Goal: Task Accomplishment & Management: Manage account settings

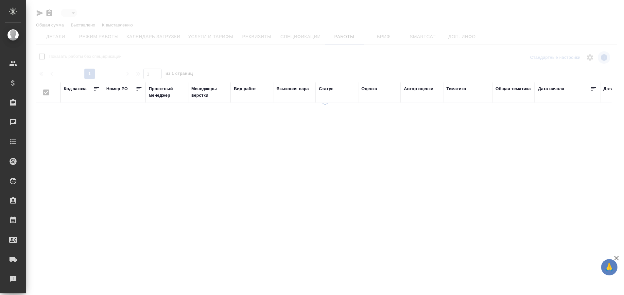
type input "active"
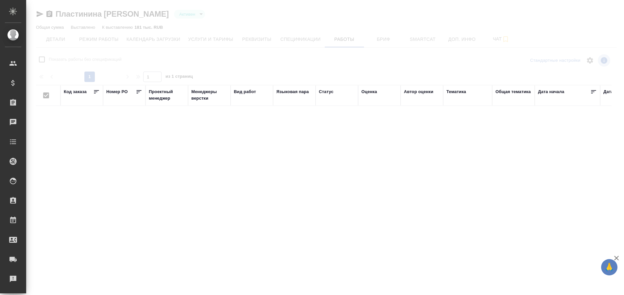
checkbox input "false"
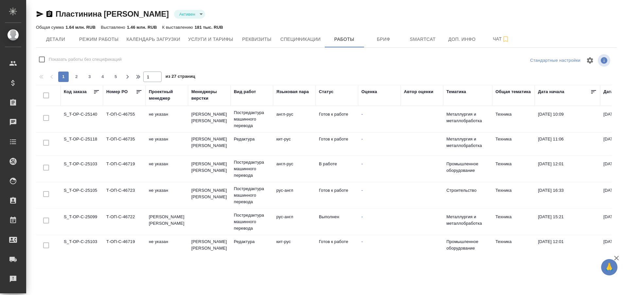
click at [86, 116] on td "S_T-OP-C-25140" at bounding box center [81, 119] width 43 height 23
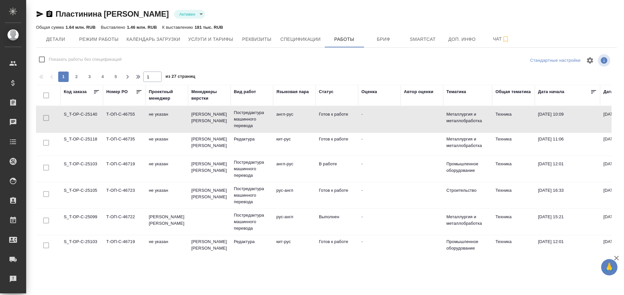
click at [86, 116] on td "S_T-OP-C-25140" at bounding box center [81, 119] width 43 height 23
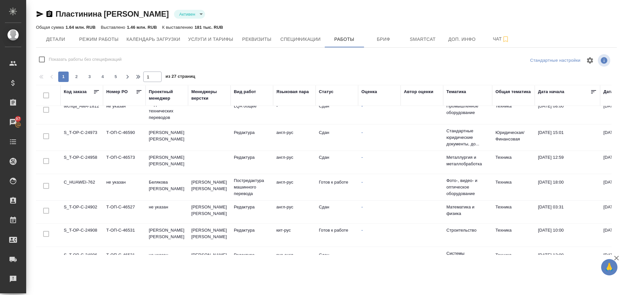
scroll to position [495, 0]
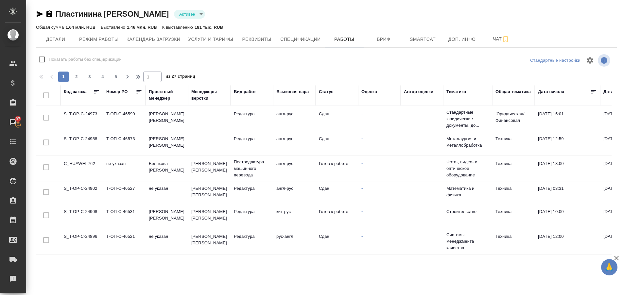
click at [91, 157] on td "C_HUAWEI-762" at bounding box center [81, 168] width 43 height 23
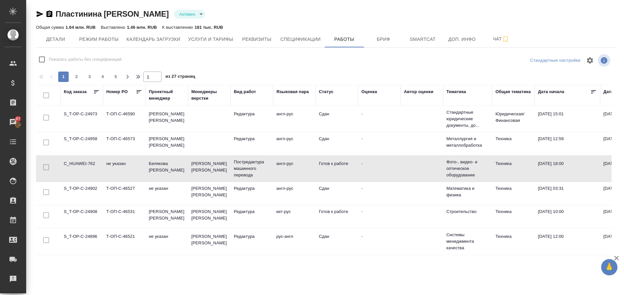
click at [91, 157] on td "C_HUAWEI-762" at bounding box center [81, 168] width 43 height 23
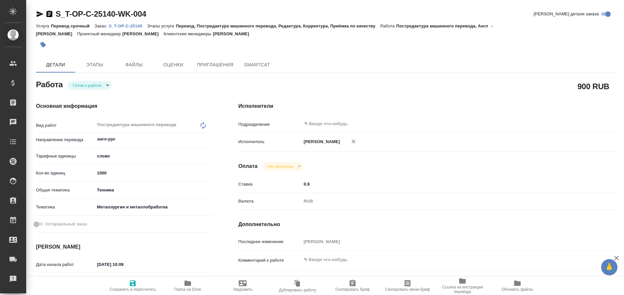
type textarea "x"
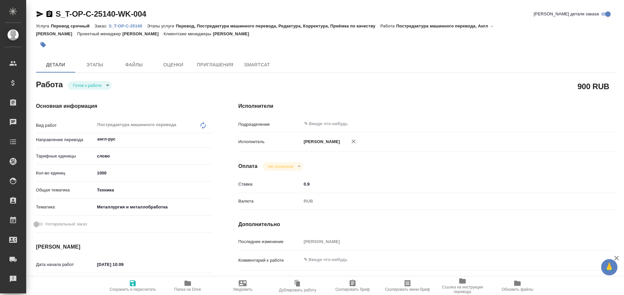
type textarea "x"
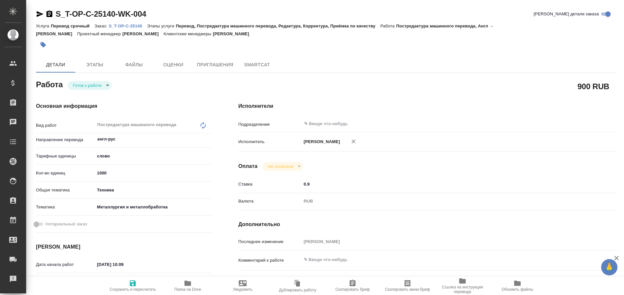
type textarea "x"
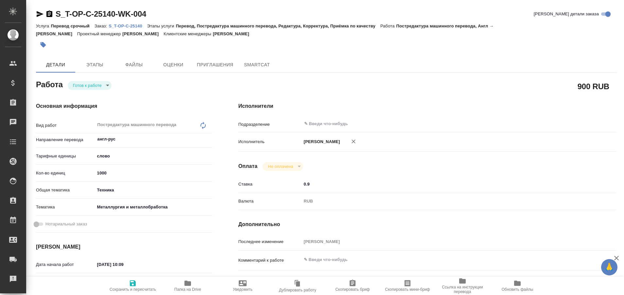
type textarea "x"
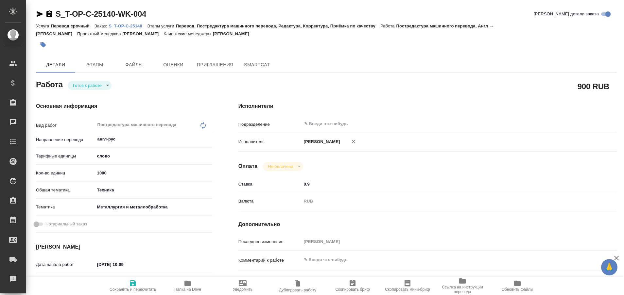
type textarea "x"
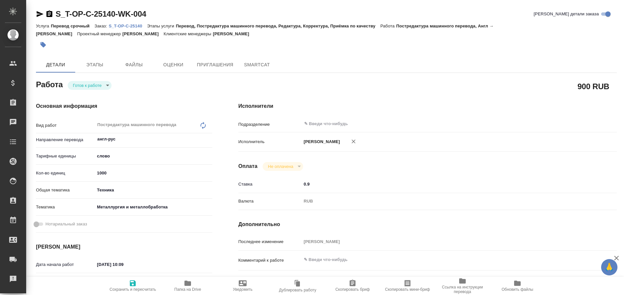
type textarea "x"
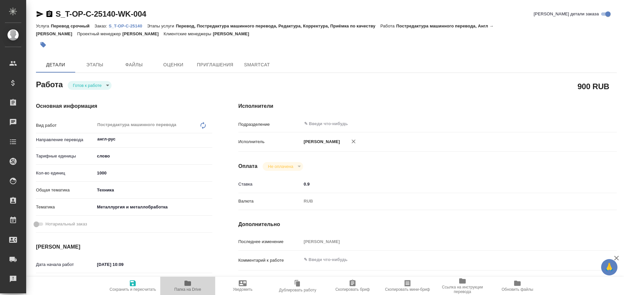
click at [186, 282] on icon "button" at bounding box center [187, 283] width 7 height 5
type textarea "x"
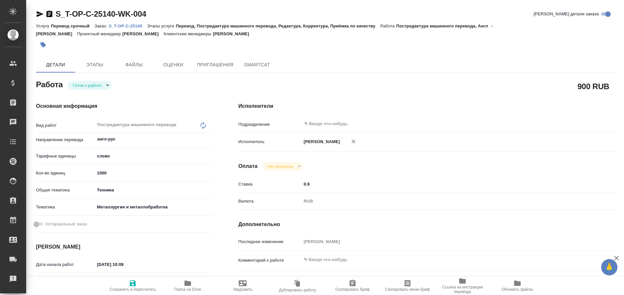
type textarea "x"
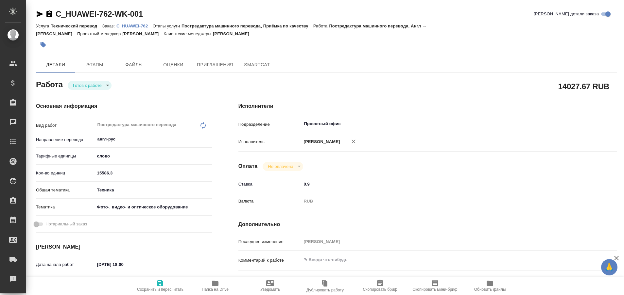
type textarea "x"
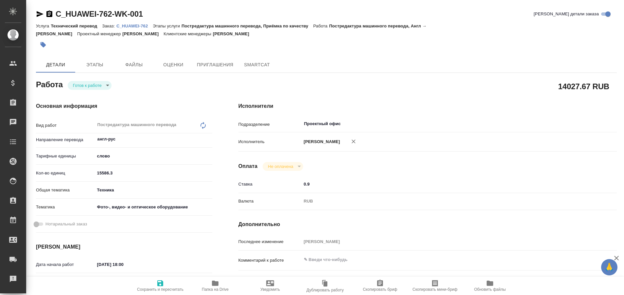
type textarea "x"
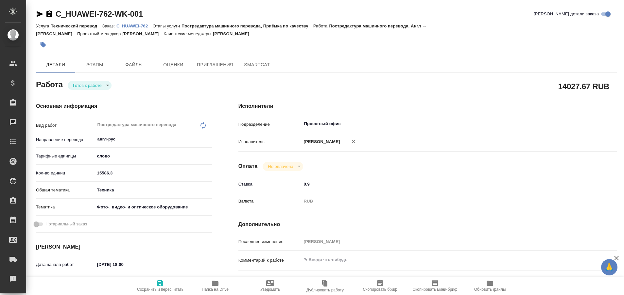
type textarea "x"
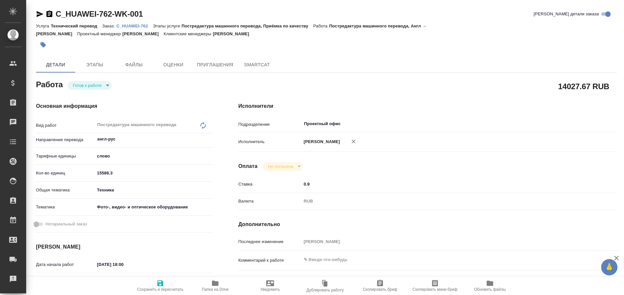
type textarea "x"
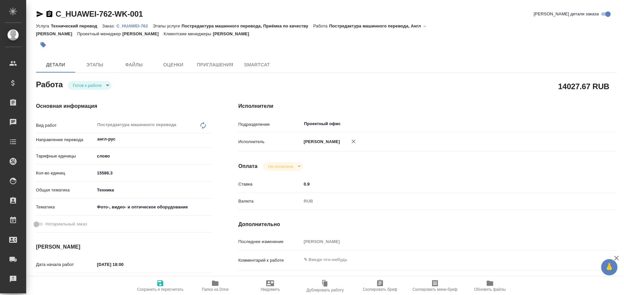
type textarea "x"
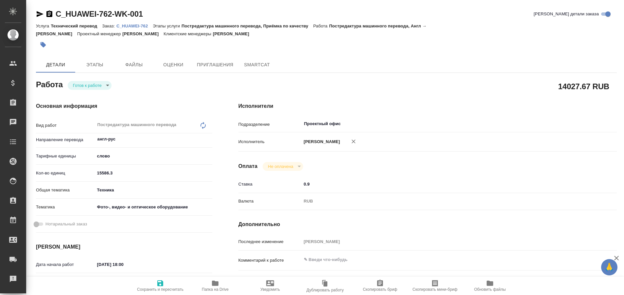
type textarea "x"
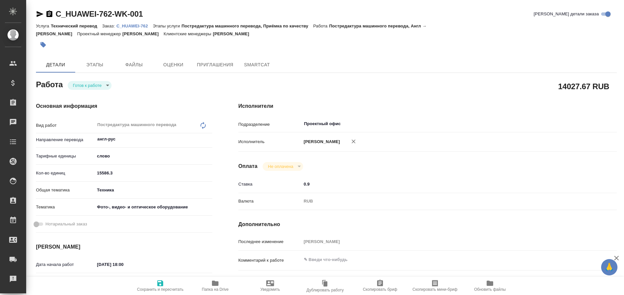
click at [144, 26] on p "C_HUAWEI-762" at bounding box center [134, 26] width 36 height 5
type textarea "x"
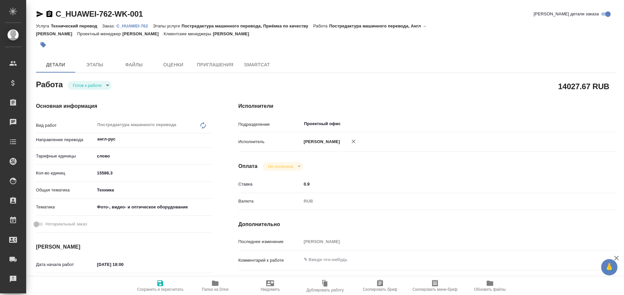
type textarea "x"
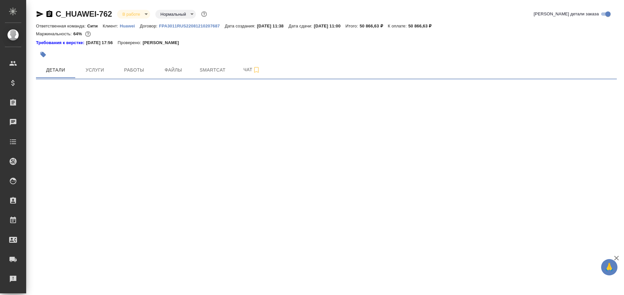
select select "RU"
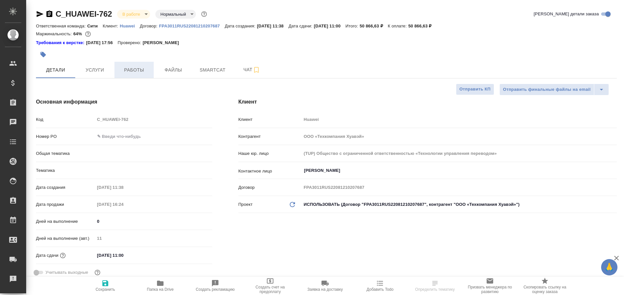
type textarea "x"
type input "Технический"
type input "[PERSON_NAME]"
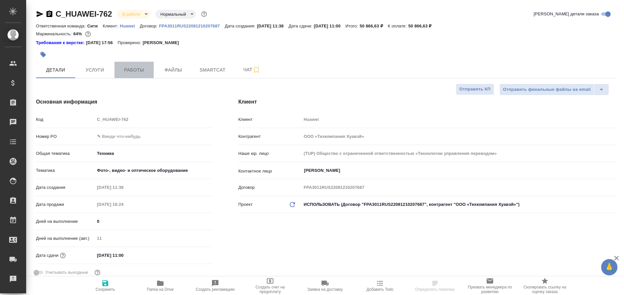
type input "[PERSON_NAME]pavlova"
click at [139, 73] on span "Работы" at bounding box center [133, 70] width 31 height 8
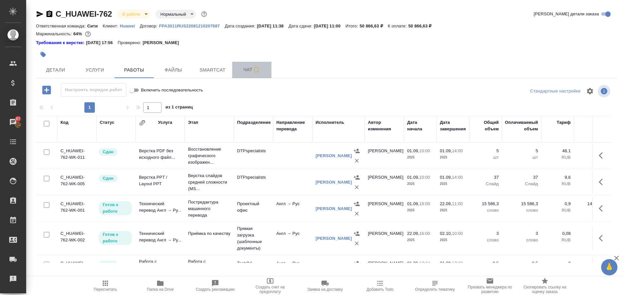
click at [249, 70] on span "Чат" at bounding box center [251, 70] width 31 height 8
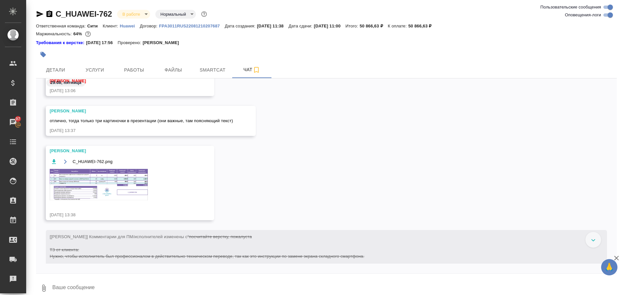
scroll to position [557, 0]
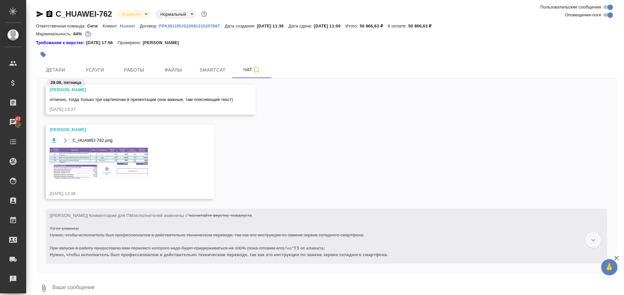
click at [126, 173] on img at bounding box center [99, 163] width 98 height 31
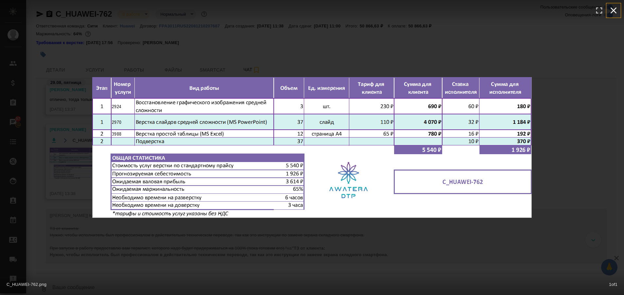
click at [615, 11] on icon "button" at bounding box center [613, 10] width 10 height 10
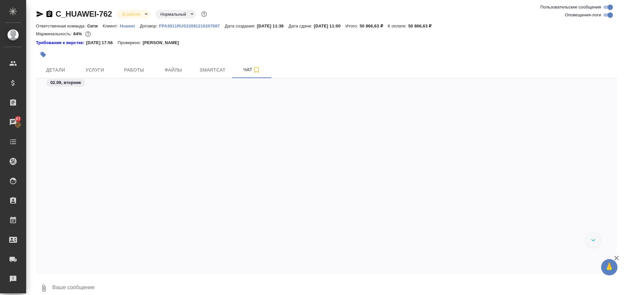
scroll to position [4993, 0]
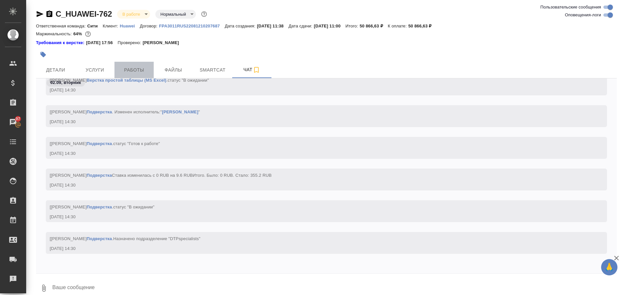
click at [126, 71] on span "Работы" at bounding box center [133, 70] width 31 height 8
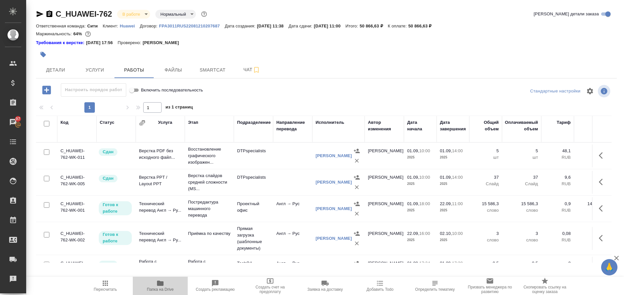
click at [163, 286] on icon "button" at bounding box center [160, 283] width 7 height 5
